Goal: Information Seeking & Learning: Learn about a topic

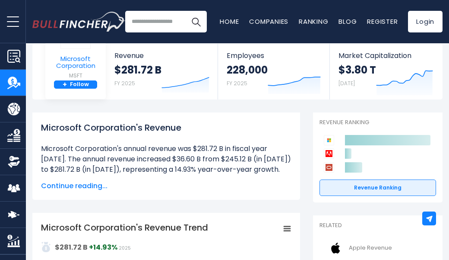
scroll to position [64, 0]
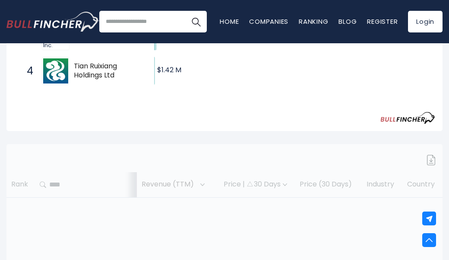
scroll to position [261, 0]
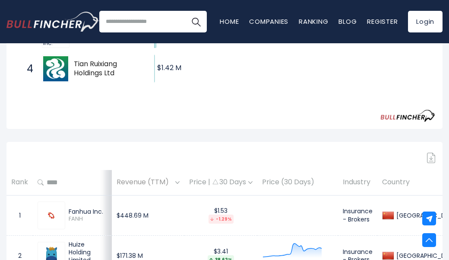
click at [22, 181] on th "Rank" at bounding box center [19, 182] width 26 height 25
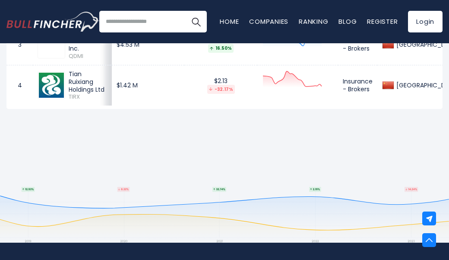
scroll to position [510, 0]
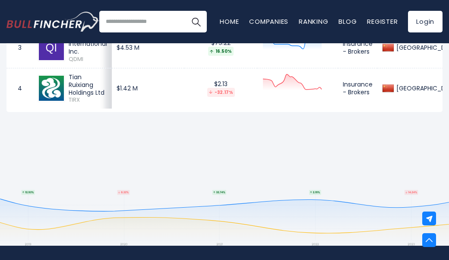
click at [403, 87] on td "[GEOGRAPHIC_DATA]" at bounding box center [421, 88] width 87 height 41
click at [70, 96] on span "TIRX" at bounding box center [88, 99] width 38 height 7
click at [16, 86] on td "4" at bounding box center [19, 88] width 26 height 41
click at [17, 85] on td "4" at bounding box center [19, 88] width 26 height 41
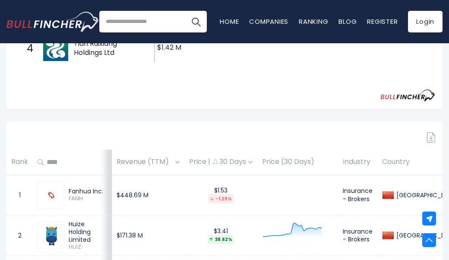
scroll to position [285, 0]
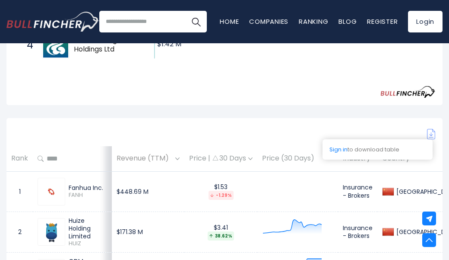
click at [428, 133] on img at bounding box center [431, 134] width 9 height 10
click at [431, 130] on img at bounding box center [431, 134] width 9 height 10
click at [431, 129] on img at bounding box center [431, 134] width 9 height 10
click at [433, 135] on img at bounding box center [431, 134] width 9 height 10
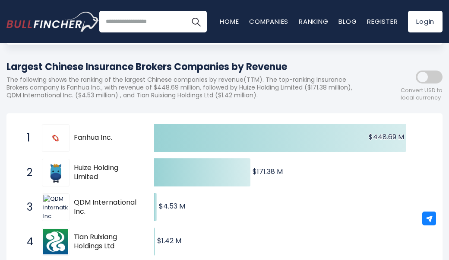
scroll to position [87, 0]
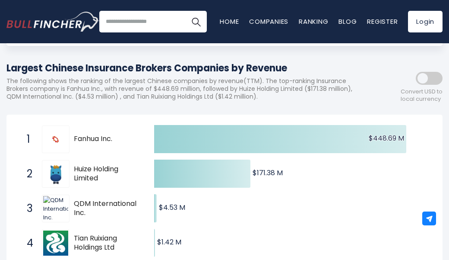
click at [428, 81] on span at bounding box center [429, 78] width 27 height 13
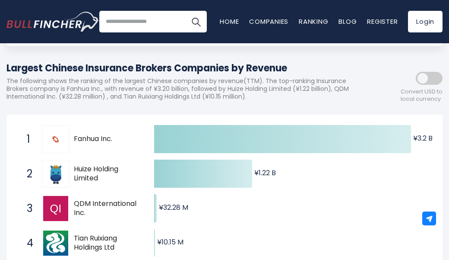
click at [428, 81] on span at bounding box center [429, 78] width 27 height 13
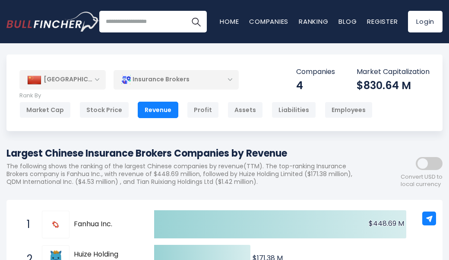
scroll to position [1, 0]
click at [146, 23] on input "search" at bounding box center [153, 22] width 108 height 22
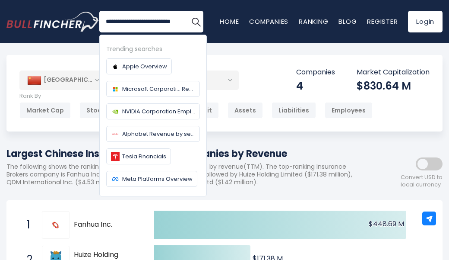
scroll to position [0, 12]
type input "**********"
click at [194, 17] on img "Search" at bounding box center [196, 21] width 11 height 11
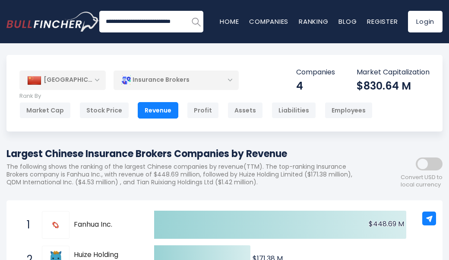
click at [199, 23] on button "Search" at bounding box center [196, 22] width 22 height 22
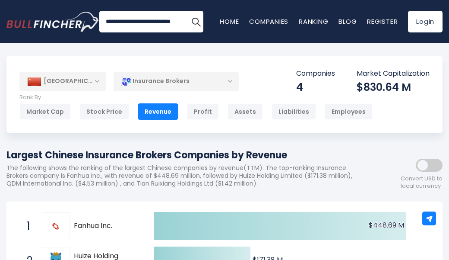
click at [234, 78] on div "Insurance Brokers" at bounding box center [176, 81] width 125 height 20
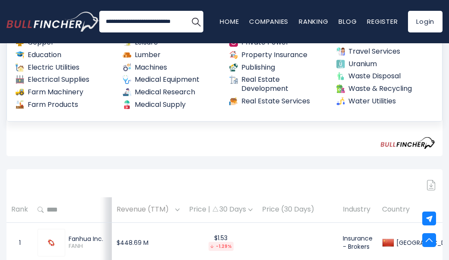
scroll to position [233, 0]
click at [432, 184] on img at bounding box center [431, 185] width 9 height 10
click at [431, 181] on img at bounding box center [431, 185] width 9 height 10
click at [193, 19] on img "Search" at bounding box center [196, 21] width 11 height 11
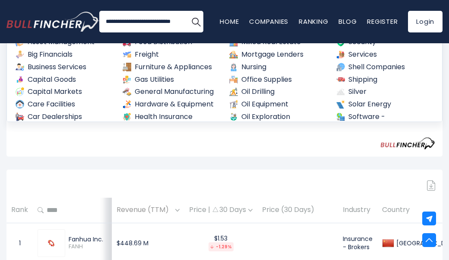
scroll to position [117, 0]
click at [433, 182] on img at bounding box center [431, 185] width 9 height 10
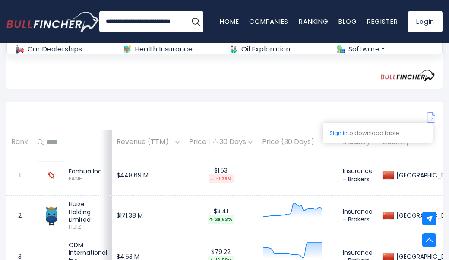
scroll to position [302, 0]
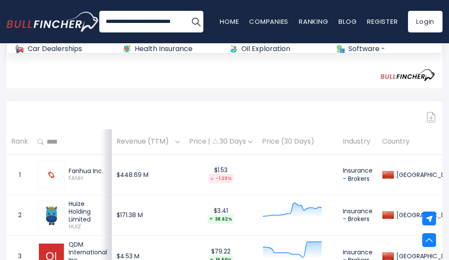
click at [373, 174] on td "Insurance - Brokers" at bounding box center [357, 174] width 39 height 40
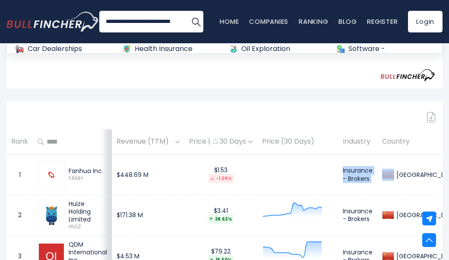
click at [394, 168] on img at bounding box center [388, 174] width 12 height 12
click at [394, 175] on img at bounding box center [388, 174] width 12 height 12
click at [372, 178] on td "Insurance - Brokers" at bounding box center [357, 174] width 39 height 40
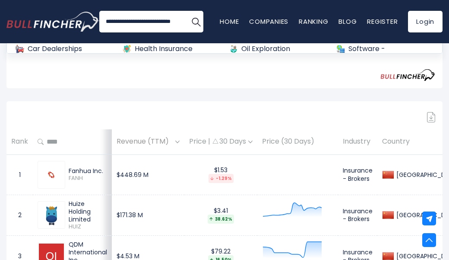
click at [372, 178] on td "Insurance - Brokers" at bounding box center [357, 174] width 39 height 40
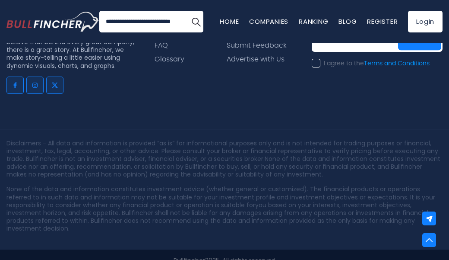
scroll to position [794, 0]
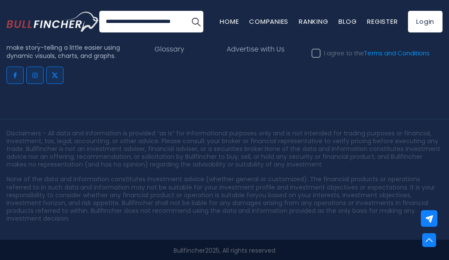
click at [432, 216] on img at bounding box center [429, 218] width 9 height 9
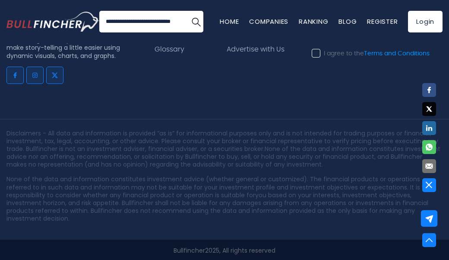
click at [302, 16] on nav "Home Companies Ranking Blog Register Login" at bounding box center [331, 22] width 223 height 22
click at [308, 18] on link "Ranking" at bounding box center [313, 21] width 29 height 9
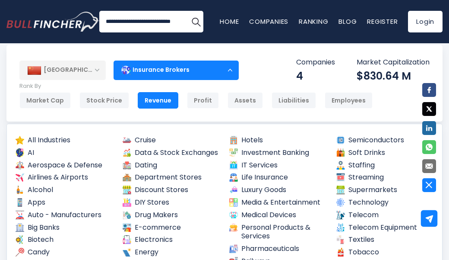
scroll to position [0, 0]
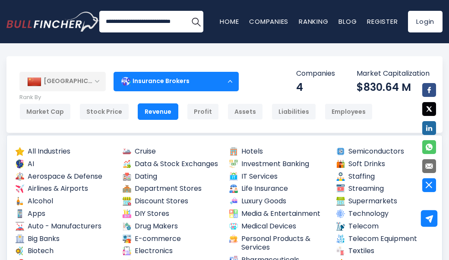
click at [93, 77] on div "China" at bounding box center [62, 81] width 86 height 19
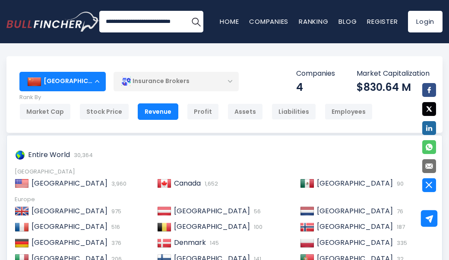
click at [221, 75] on div "Insurance Brokers" at bounding box center [176, 81] width 125 height 20
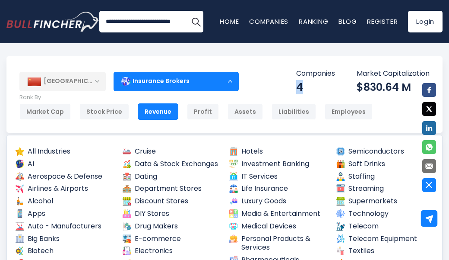
drag, startPoint x: 305, startPoint y: 79, endPoint x: 297, endPoint y: 81, distance: 8.0
click at [297, 81] on div "Companies 4" at bounding box center [315, 81] width 39 height 25
click at [297, 81] on div "4" at bounding box center [315, 86] width 39 height 13
click at [320, 73] on p "Companies" at bounding box center [315, 73] width 39 height 9
click at [300, 86] on div "4" at bounding box center [315, 86] width 39 height 13
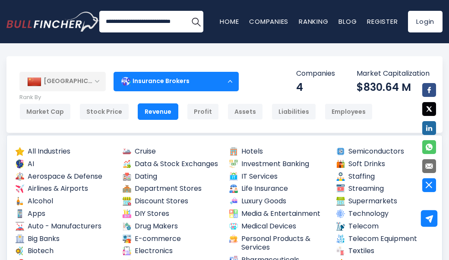
click at [300, 86] on div "4" at bounding box center [315, 86] width 39 height 13
click at [301, 88] on div "4" at bounding box center [315, 86] width 39 height 13
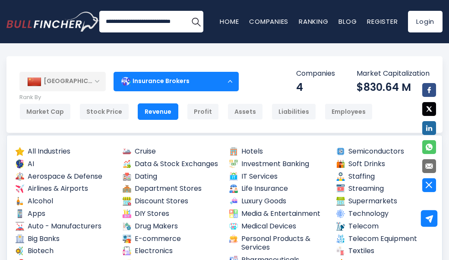
click at [301, 88] on div "4" at bounding box center [315, 86] width 39 height 13
drag, startPoint x: 301, startPoint y: 88, endPoint x: 321, endPoint y: 72, distance: 25.8
click at [321, 72] on div "Companies 4" at bounding box center [315, 81] width 39 height 25
drag, startPoint x: 321, startPoint y: 72, endPoint x: 231, endPoint y: 86, distance: 91.1
click at [231, 86] on div "Insurance Brokers" at bounding box center [176, 81] width 125 height 20
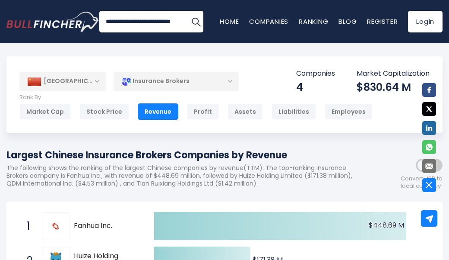
click at [227, 79] on div "Insurance Brokers" at bounding box center [176, 81] width 125 height 20
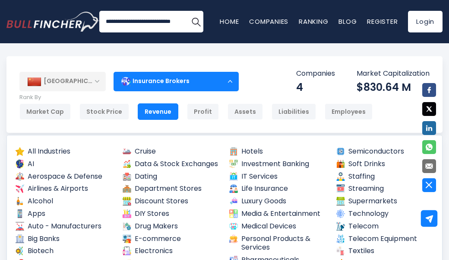
click at [227, 79] on div "Insurance Brokers" at bounding box center [176, 81] width 125 height 20
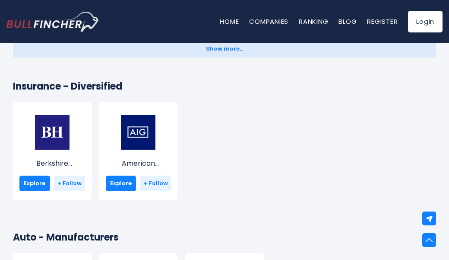
scroll to position [1875, 0]
click at [53, 89] on h2 "Insurance - Diversified" at bounding box center [224, 86] width 423 height 14
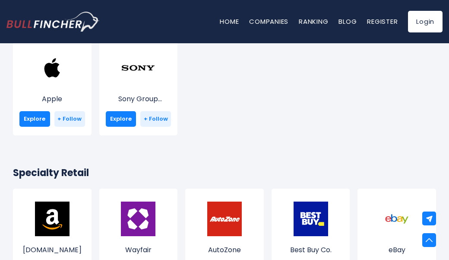
scroll to position [149, 0]
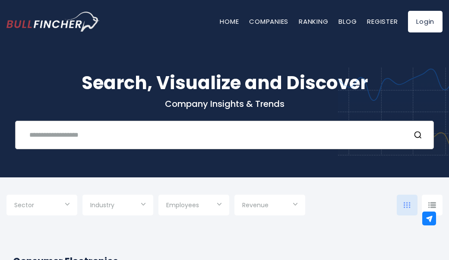
click at [99, 137] on input "text" at bounding box center [213, 135] width 379 height 16
type input "*"
click at [178, 95] on h1 "Search, Visualize and Discover" at bounding box center [224, 82] width 436 height 27
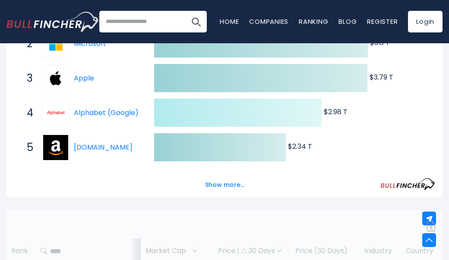
scroll to position [209, 0]
click at [234, 185] on button "Show more..." at bounding box center [225, 184] width 50 height 14
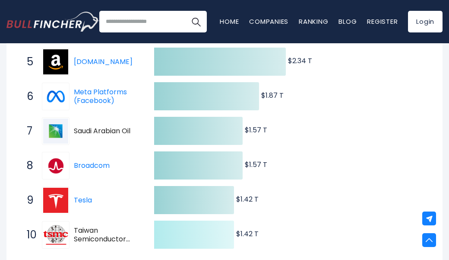
scroll to position [0, 0]
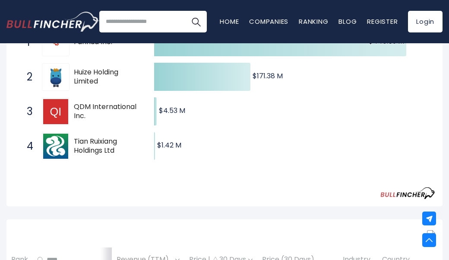
scroll to position [192, 0]
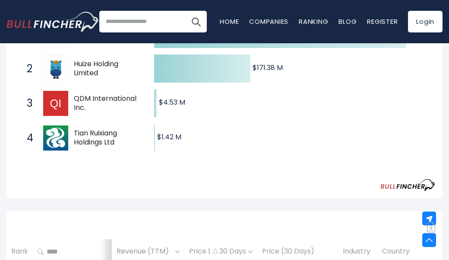
click at [122, 21] on input "search" at bounding box center [153, 22] width 108 height 22
click at [141, 23] on input "**********" at bounding box center [151, 22] width 104 height 22
type input "**********"
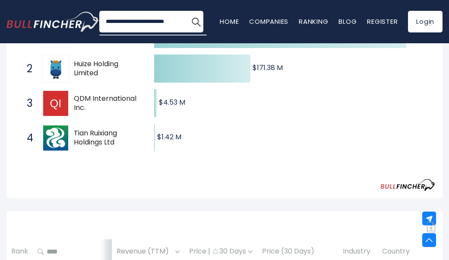
click at [185, 11] on button "Search" at bounding box center [196, 22] width 22 height 22
